Goal: Find specific page/section: Find specific page/section

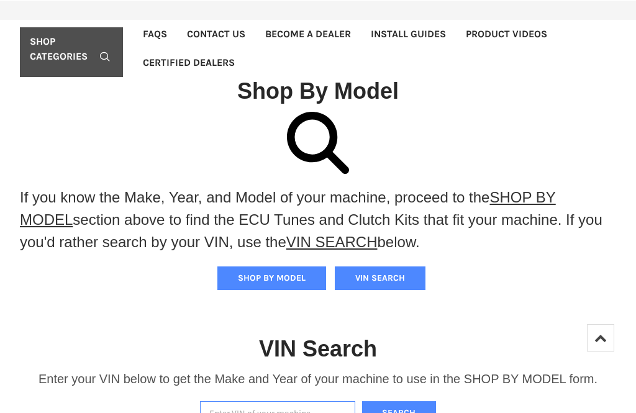
scroll to position [132, 0]
click at [253, 412] on input "Enter VIN of your machine" at bounding box center [277, 413] width 155 height 24
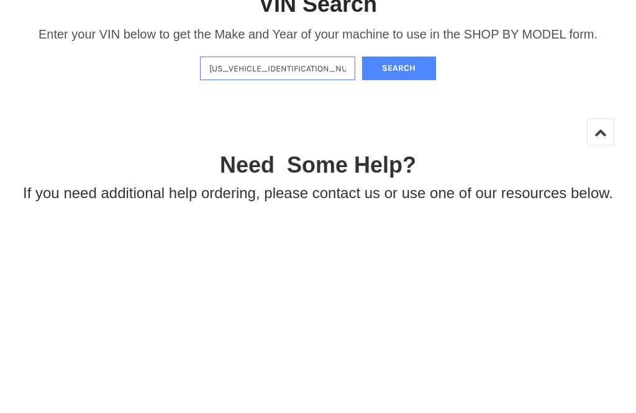
type input "[US_VEHICLE_IDENTIFICATION_NUMBER]"
click at [404, 262] on button "Search" at bounding box center [399, 274] width 74 height 24
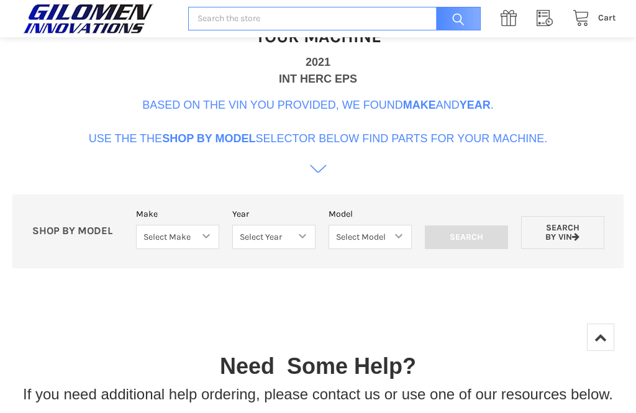
scroll to position [476, 0]
click at [338, 154] on div "Your Machine 2021 INT HERC EPS Based on the VIN you provided, we found Make and…" at bounding box center [318, 94] width 459 height 176
click at [320, 173] on icon at bounding box center [318, 169] width 17 height 17
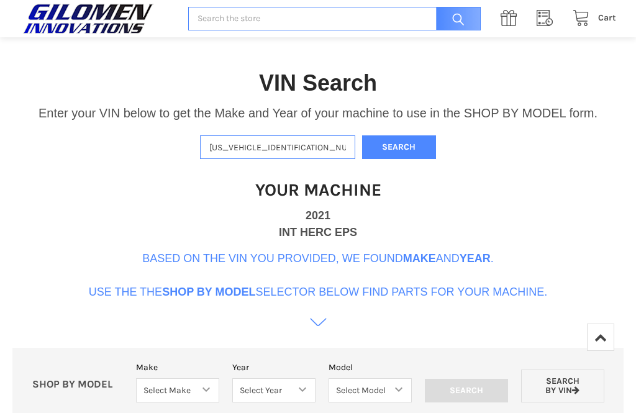
scroll to position [318, 0]
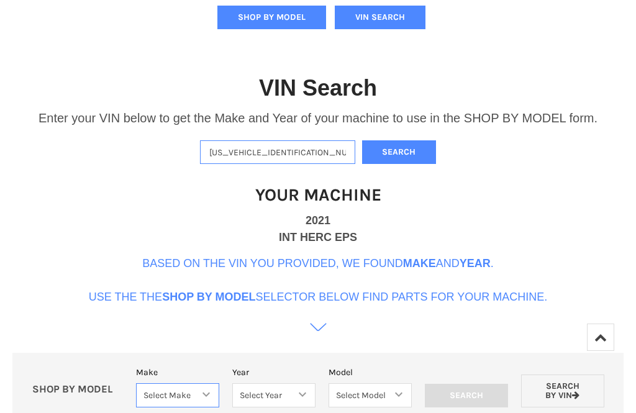
click at [203, 400] on select "Select Make Bobcat UTV Gravely UTV ACE 900 RANGER 570 Ranger 700 / 800 RANGER 9…" at bounding box center [177, 395] width 83 height 24
select select "330"
click at [304, 407] on select "Select Year [DATE] 2018 2019 2020 2021 2022 2023 2024 2025" at bounding box center [273, 395] width 83 height 24
select select "408"
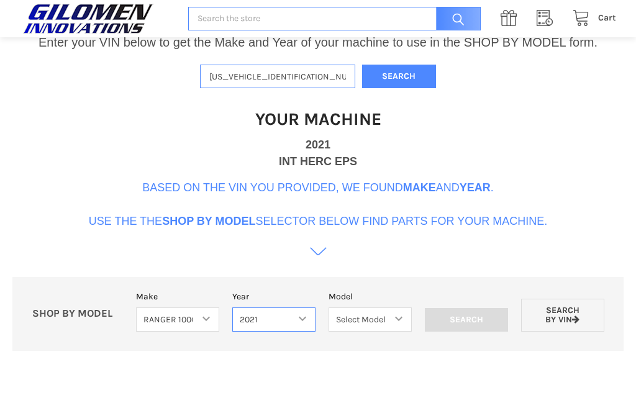
scroll to position [394, 0]
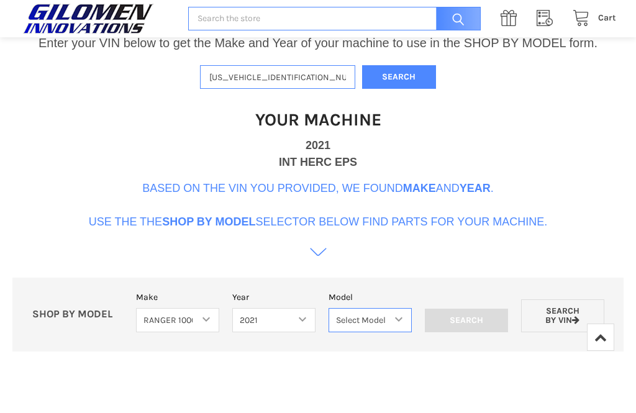
click at [394, 332] on select "Select Model Ranger 1000 Basic 61 HP SOHC Ranger 1000 Crew Basic 61 HP SOHC Ran…" at bounding box center [369, 320] width 83 height 24
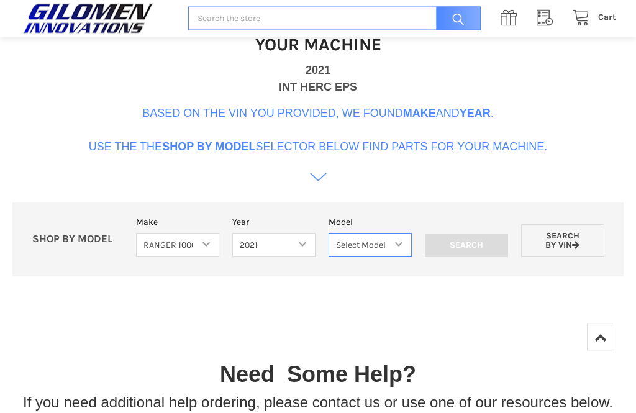
scroll to position [454, 0]
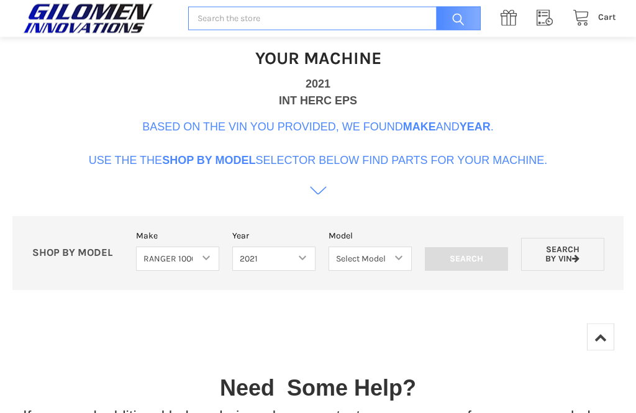
click at [47, 258] on p "SHOP BY MODEL" at bounding box center [77, 253] width 104 height 13
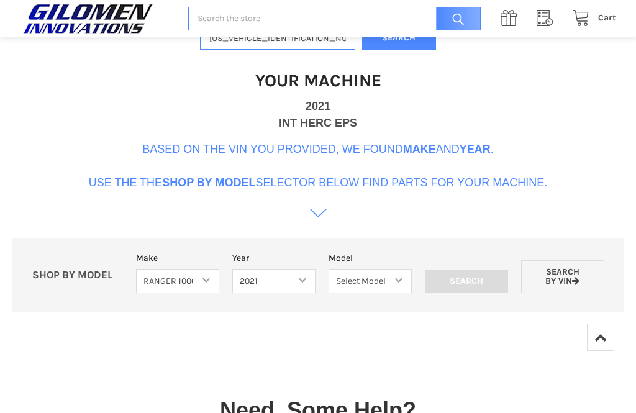
scroll to position [429, 0]
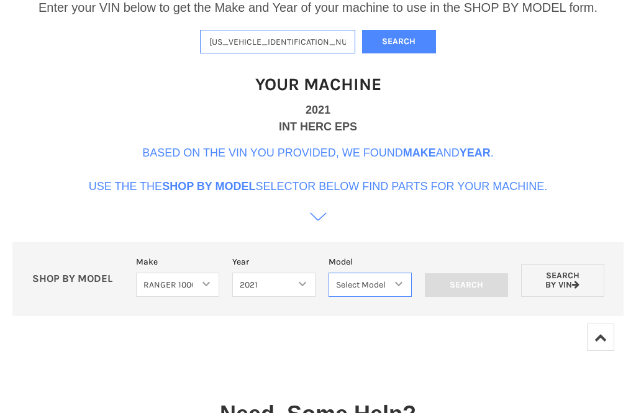
click at [397, 294] on select "Select Model Ranger 1000 Basic 61 HP SOHC Ranger 1000 Crew Basic 61 HP SOHC Ran…" at bounding box center [369, 284] width 83 height 24
select select "409"
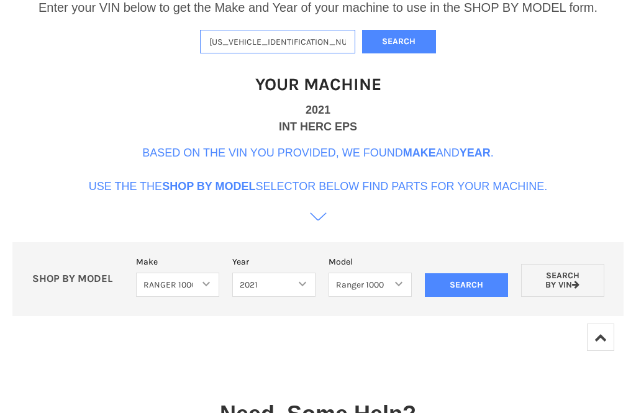
click at [469, 288] on input "Search" at bounding box center [466, 285] width 83 height 24
